Goal: Task Accomplishment & Management: Manage account settings

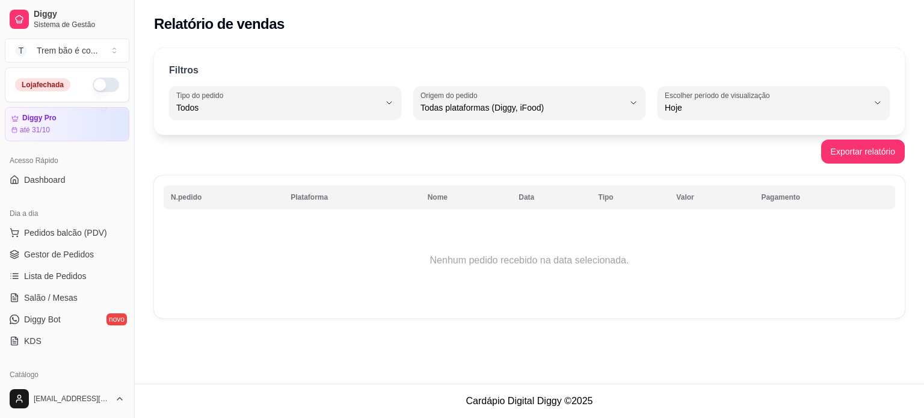
select select "ALL"
select select "0"
click at [96, 83] on button "button" at bounding box center [106, 85] width 26 height 14
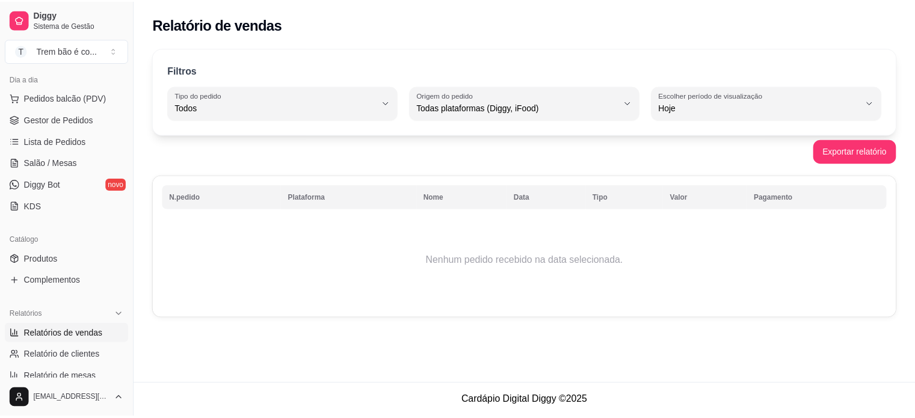
scroll to position [167, 0]
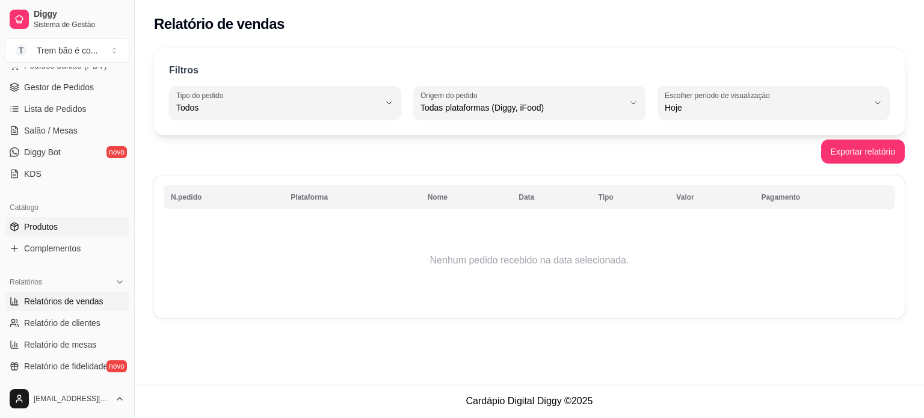
click at [74, 226] on link "Produtos" at bounding box center [67, 226] width 125 height 19
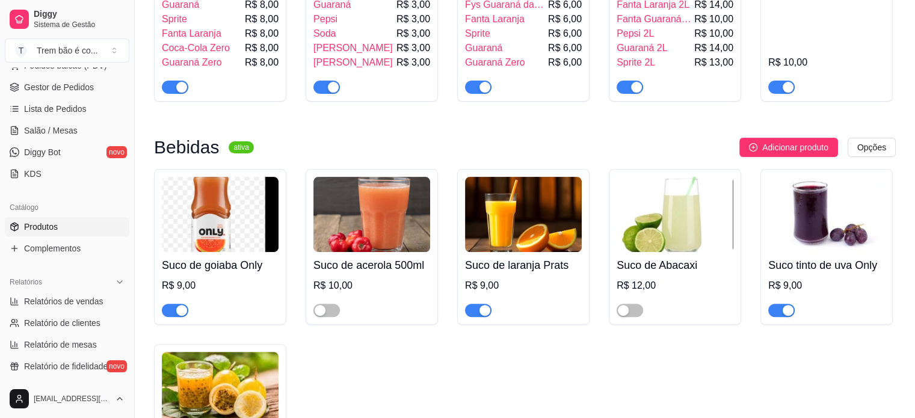
scroll to position [5023, 0]
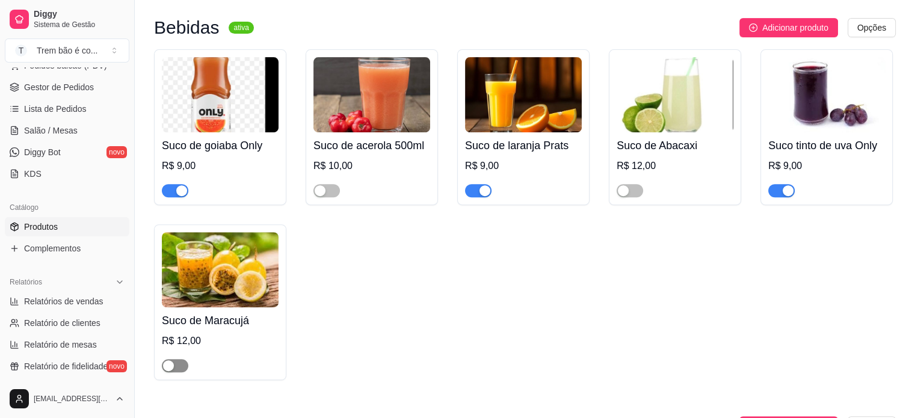
click at [181, 372] on span "button" at bounding box center [175, 365] width 26 height 13
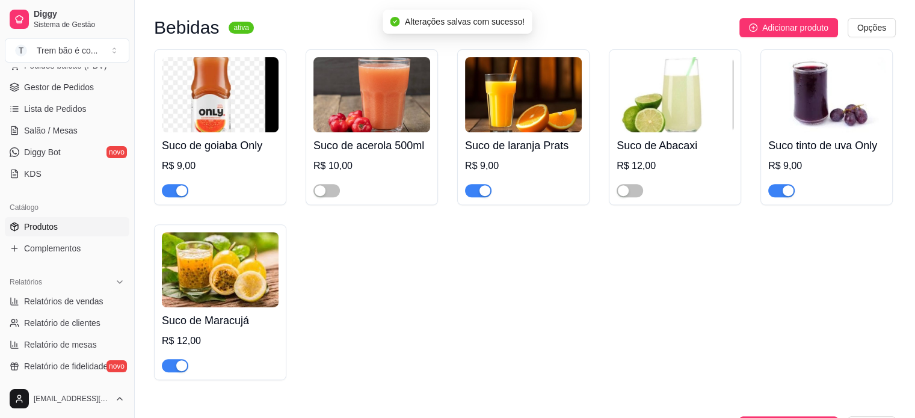
click at [488, 196] on div "button" at bounding box center [485, 190] width 11 height 11
click at [785, 196] on div "button" at bounding box center [788, 190] width 11 height 11
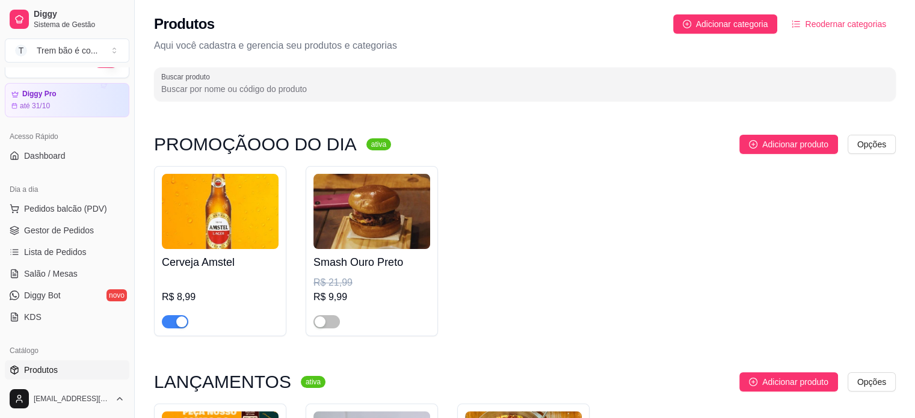
scroll to position [0, 0]
